Goal: Task Accomplishment & Management: Manage account settings

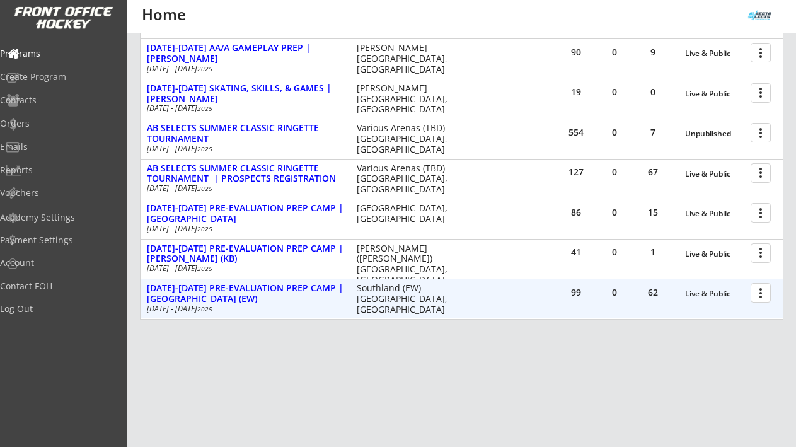
scroll to position [369, 0]
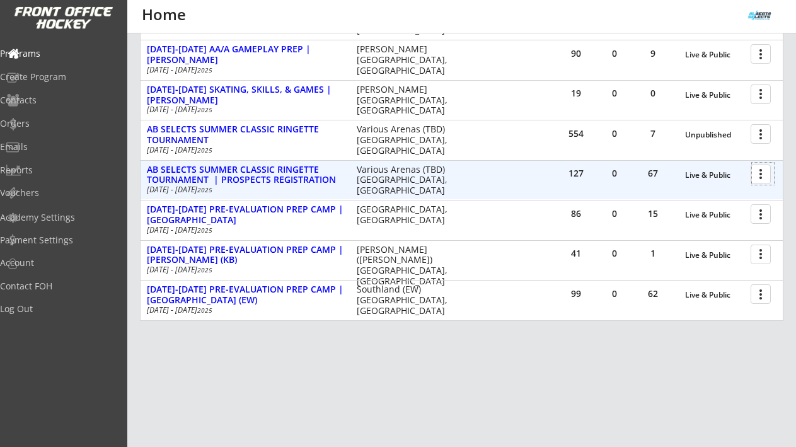
click at [765, 176] on div at bounding box center [763, 174] width 22 height 22
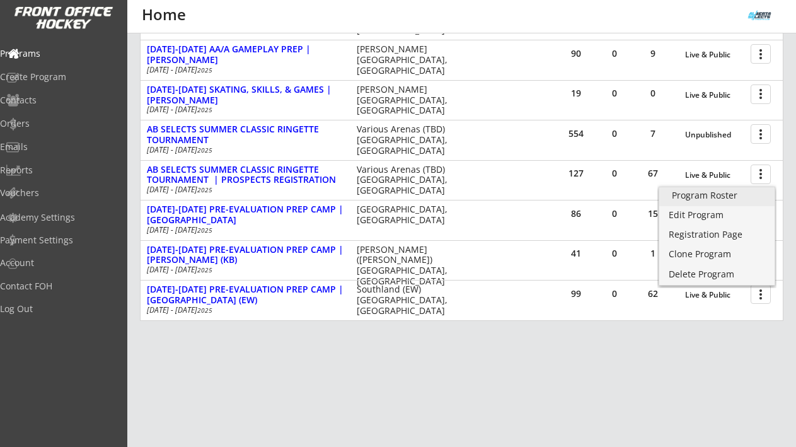
click at [748, 187] on link "Program Roster" at bounding box center [717, 196] width 115 height 19
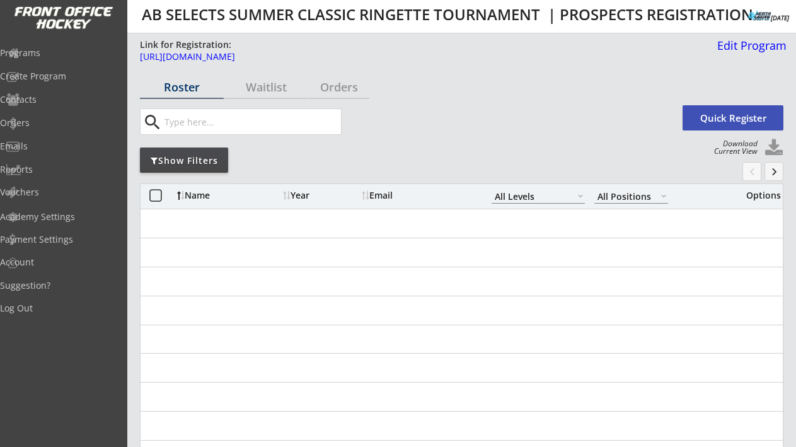
select select ""All Levels""
select select ""All Positions""
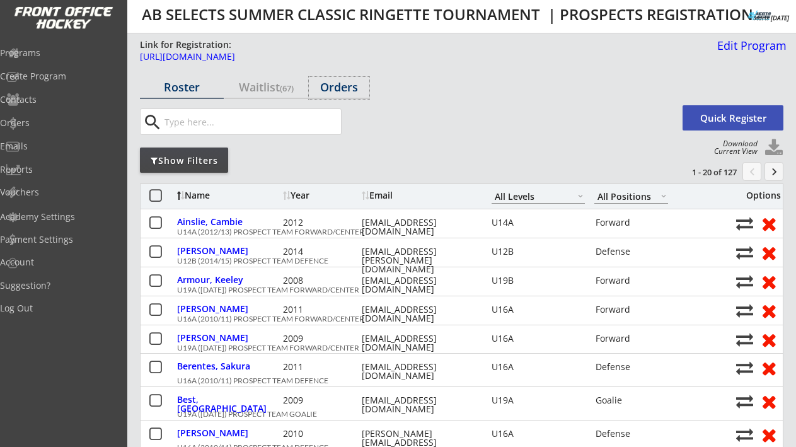
click at [346, 93] on div "Orders" at bounding box center [339, 86] width 61 height 11
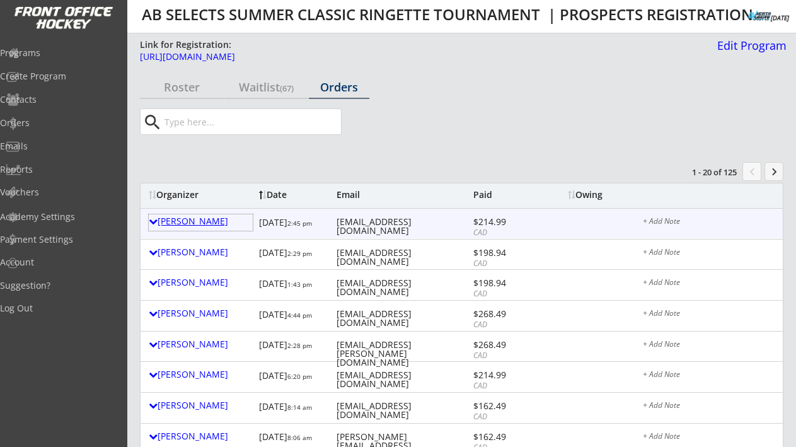
click at [194, 228] on div "[PERSON_NAME]" at bounding box center [201, 222] width 104 height 16
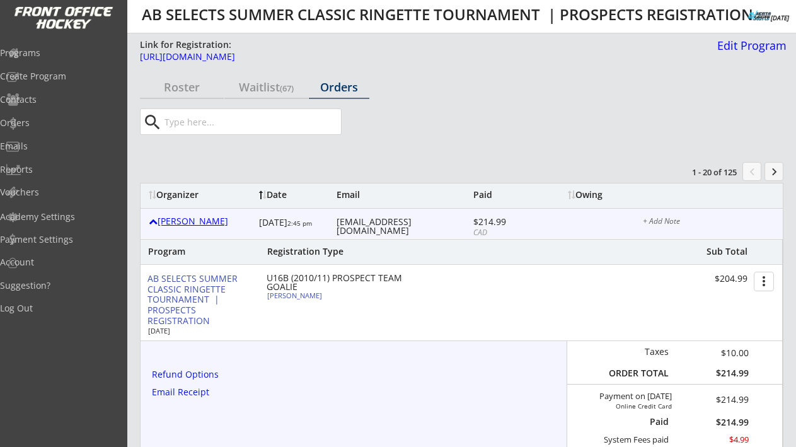
click at [196, 226] on div "[PERSON_NAME]" at bounding box center [201, 221] width 104 height 9
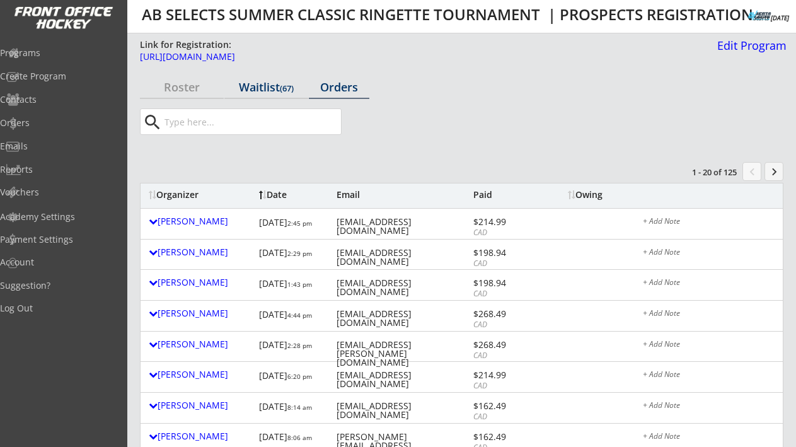
click at [263, 90] on div "Waitlist (67)" at bounding box center [266, 86] width 84 height 11
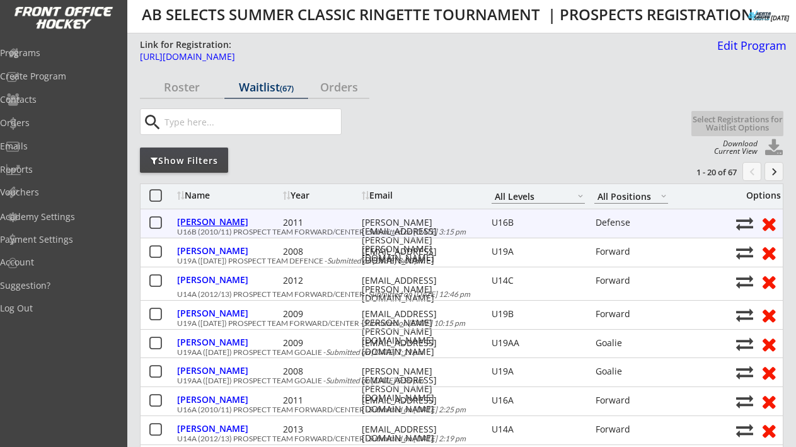
click at [221, 222] on div "[PERSON_NAME]" at bounding box center [228, 222] width 103 height 9
select select ""Defense""
select select ""U16B""
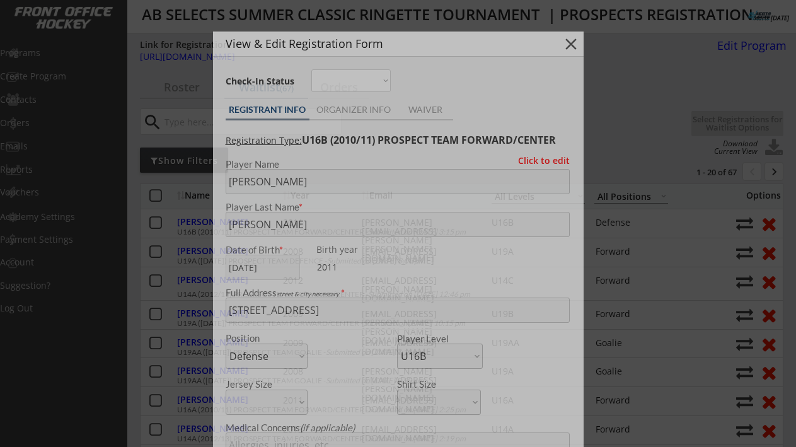
type input "[DEMOGRAPHIC_DATA]"
type input "Bowview U14B"
type input "No"
type input "Team [PERSON_NAME]"
select select ""No""
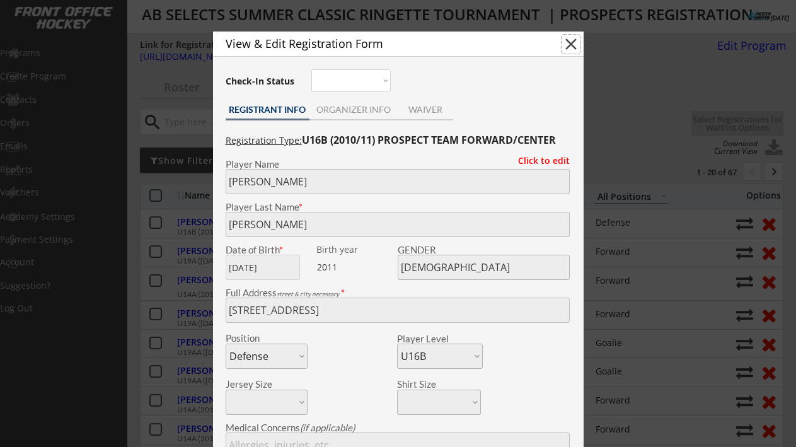
click at [577, 43] on button "close" at bounding box center [571, 44] width 19 height 19
select select ""PLACEHOLDER_1427118222253""
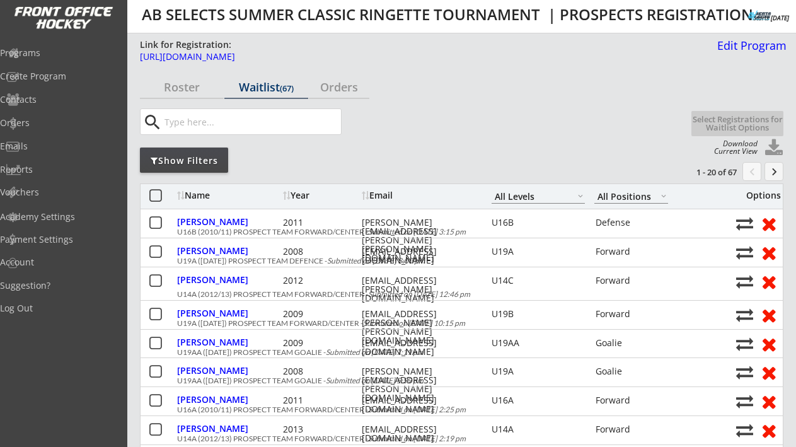
click at [157, 203] on button at bounding box center [156, 197] width 16 height 16
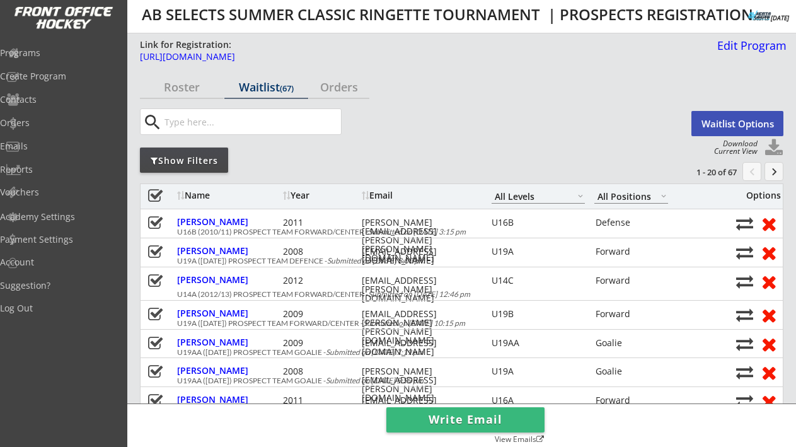
click at [156, 196] on button at bounding box center [156, 197] width 16 height 16
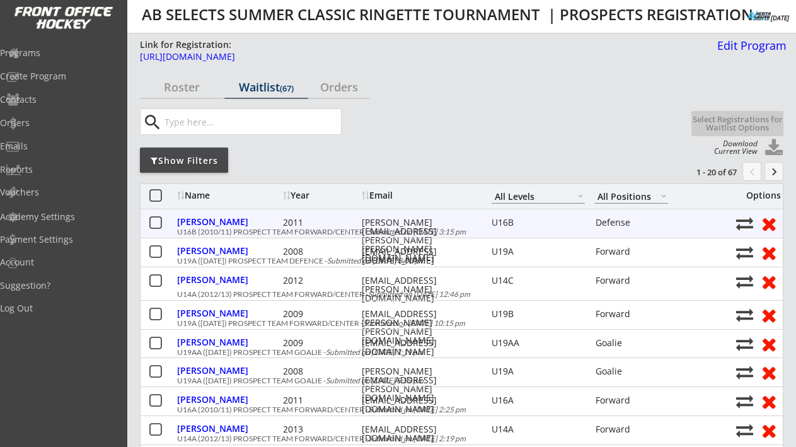
click at [156, 223] on button at bounding box center [156, 224] width 16 height 16
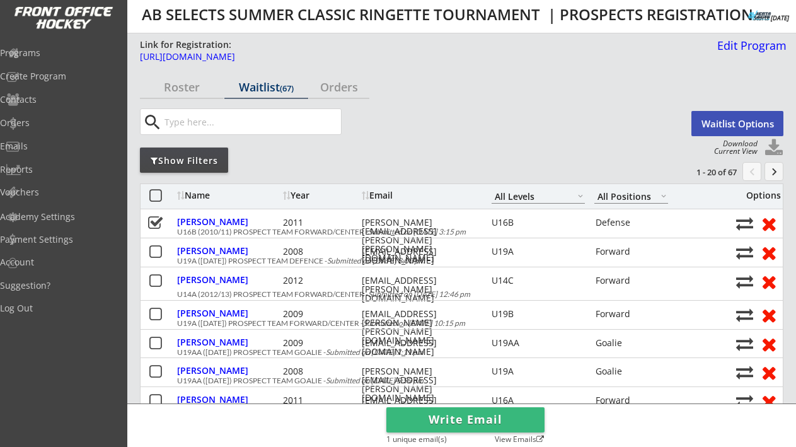
click at [726, 124] on button "Waitlist Options" at bounding box center [738, 123] width 92 height 25
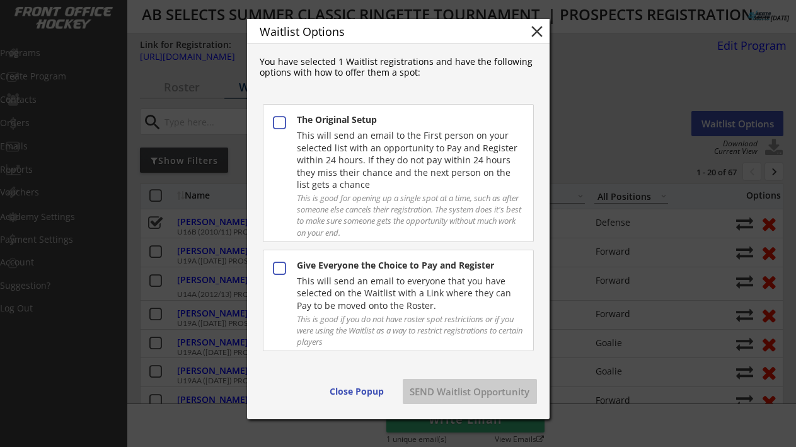
click at [426, 262] on div "Give Everyone the Choice to Pay and Register" at bounding box center [410, 265] width 226 height 13
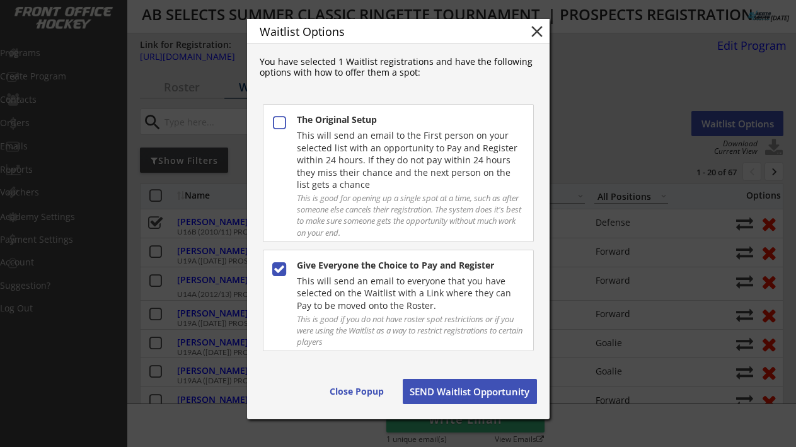
click at [460, 385] on button "SEND Waitlist Opportunity" at bounding box center [470, 391] width 134 height 25
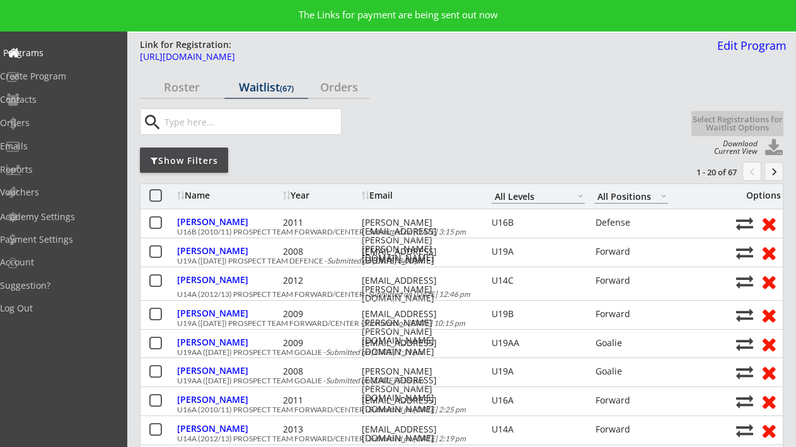
click at [54, 50] on div "Programs" at bounding box center [59, 53] width 113 height 9
